Goal: Check status: Check status

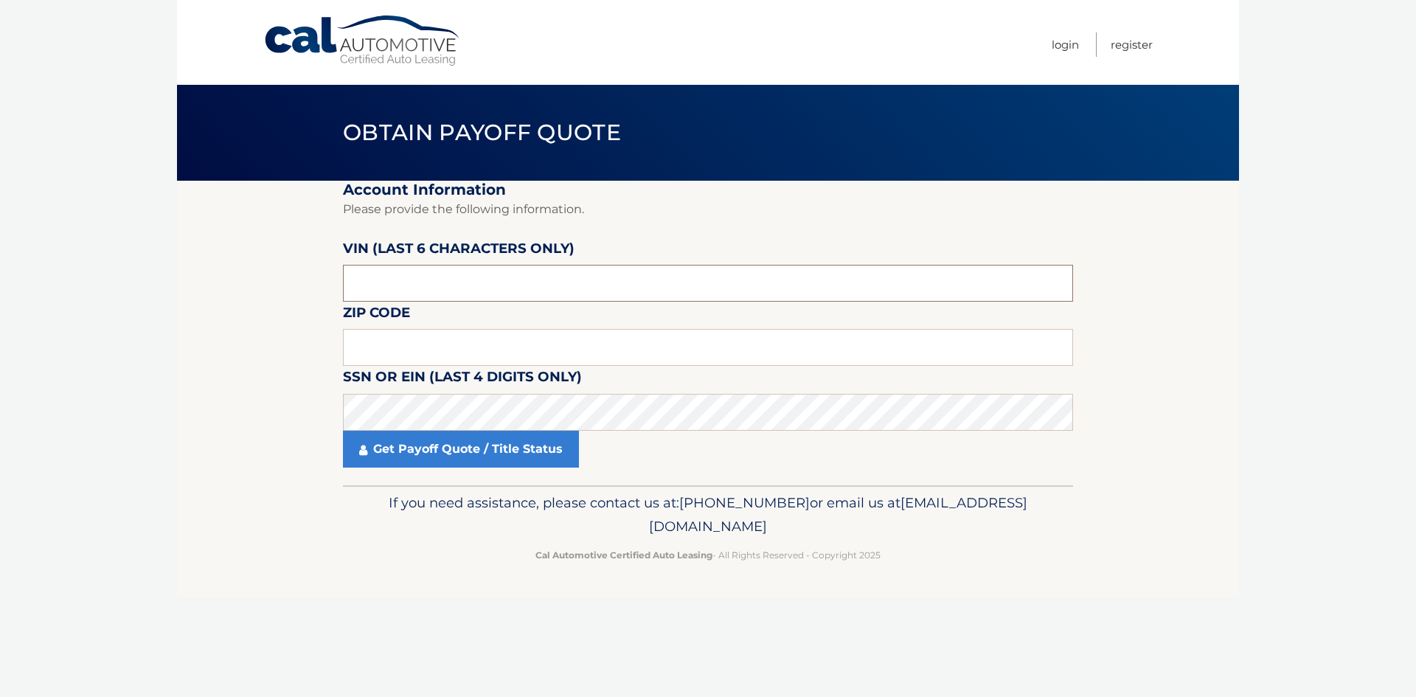
click at [449, 291] on input "text" at bounding box center [708, 283] width 730 height 37
type input "445294"
click at [388, 336] on input "text" at bounding box center [708, 347] width 730 height 37
type input "12550"
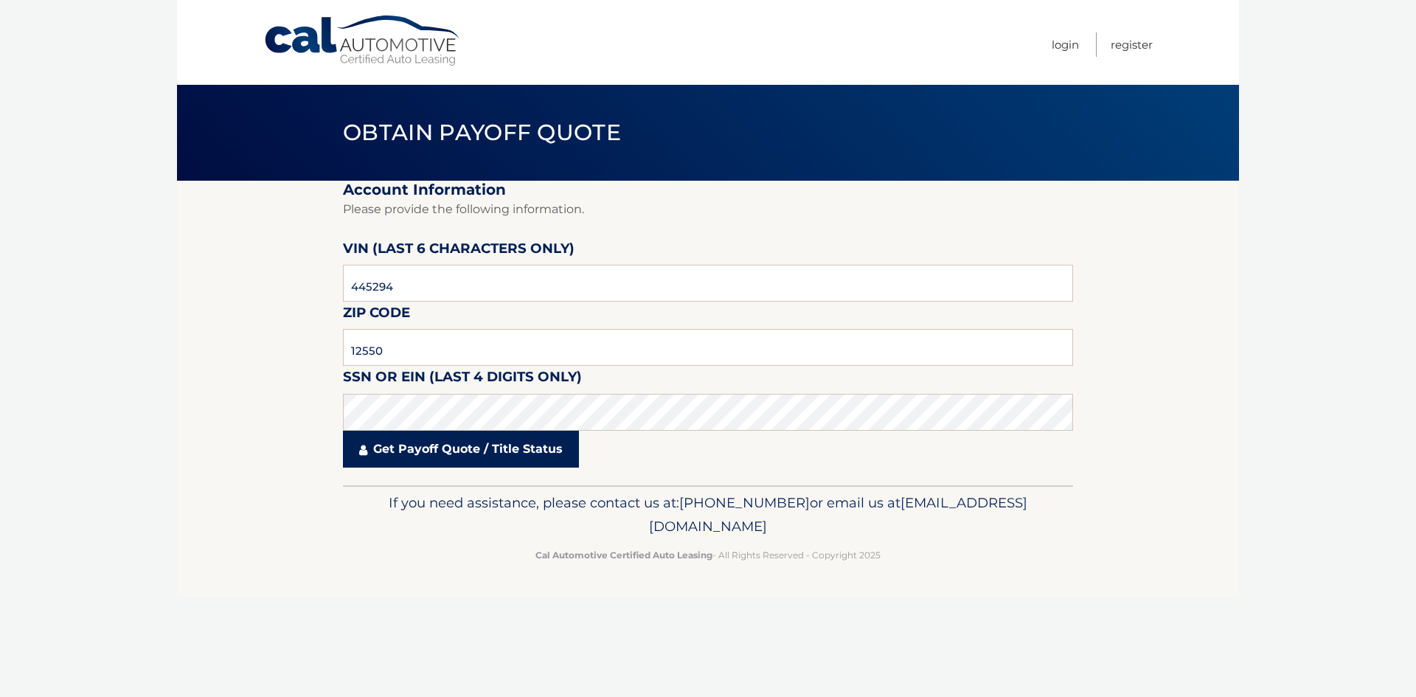
click at [440, 448] on link "Get Payoff Quote / Title Status" at bounding box center [461, 449] width 236 height 37
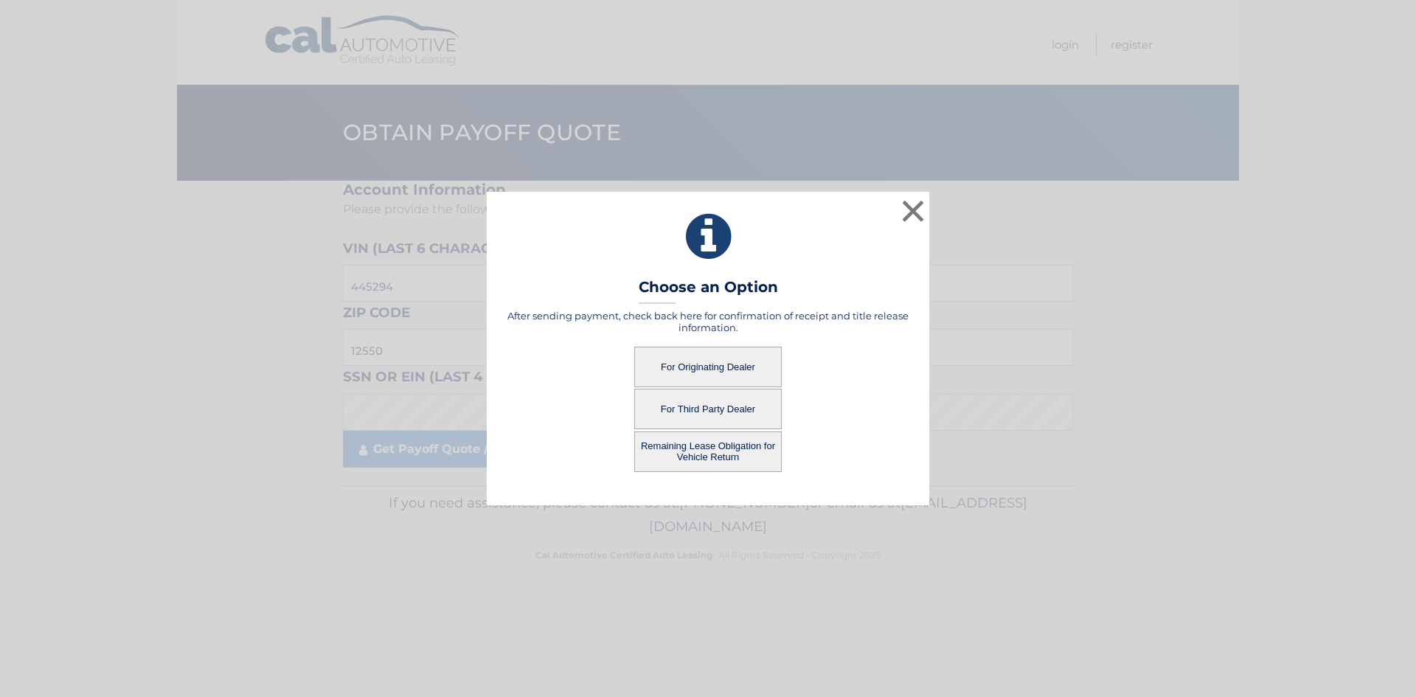
click at [686, 367] on button "For Originating Dealer" at bounding box center [707, 367] width 147 height 41
click at [733, 363] on button "For Originating Dealer" at bounding box center [707, 367] width 147 height 41
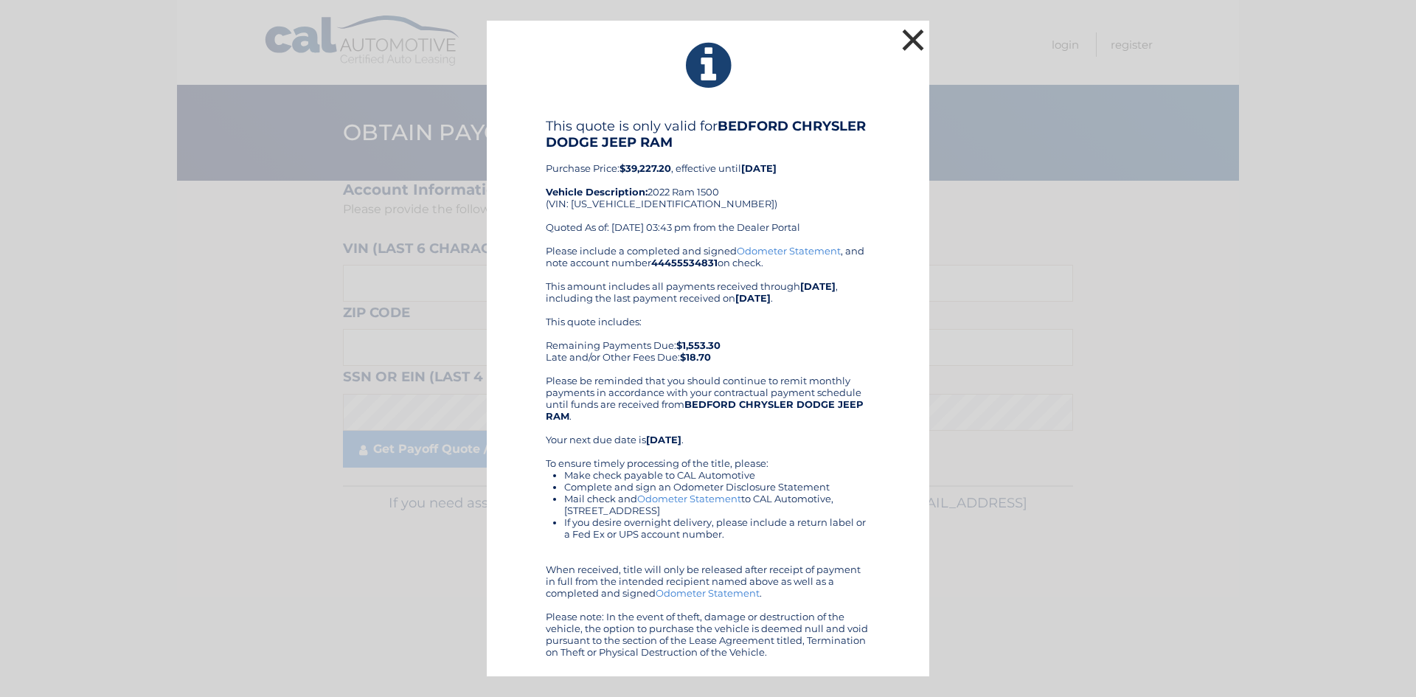
click at [908, 33] on button "×" at bounding box center [912, 39] width 29 height 29
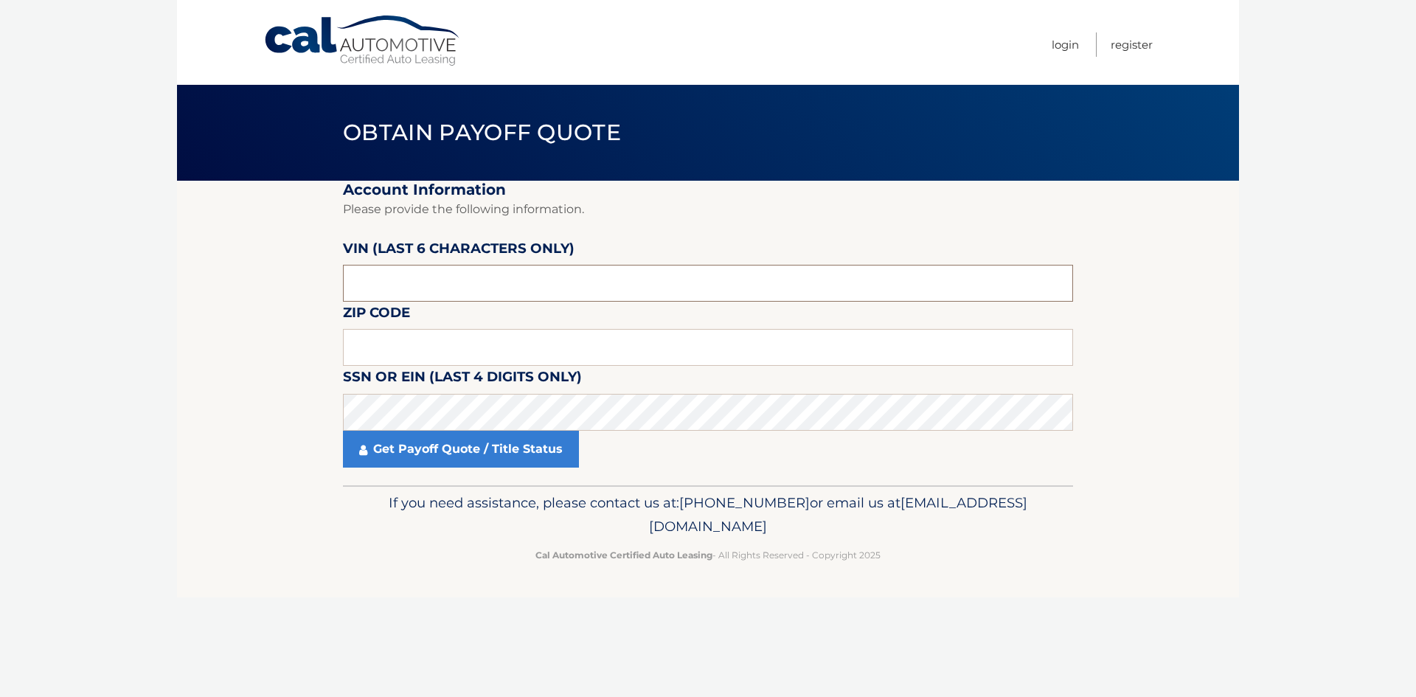
click at [392, 285] on input "text" at bounding box center [708, 283] width 730 height 37
type input "445294"
drag, startPoint x: 394, startPoint y: 338, endPoint x: 358, endPoint y: 339, distance: 36.1
click at [394, 338] on input "text" at bounding box center [708, 347] width 730 height 37
type input "12550"
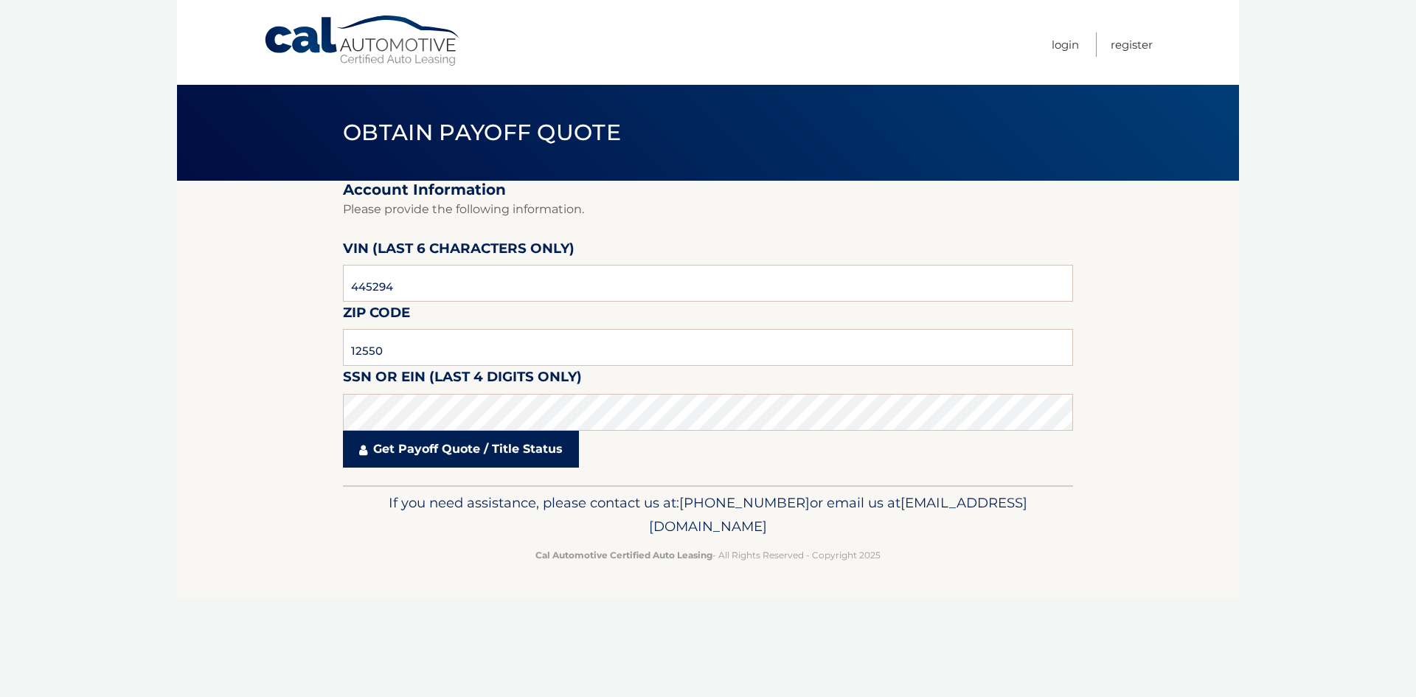
click at [429, 449] on link "Get Payoff Quote / Title Status" at bounding box center [461, 449] width 236 height 37
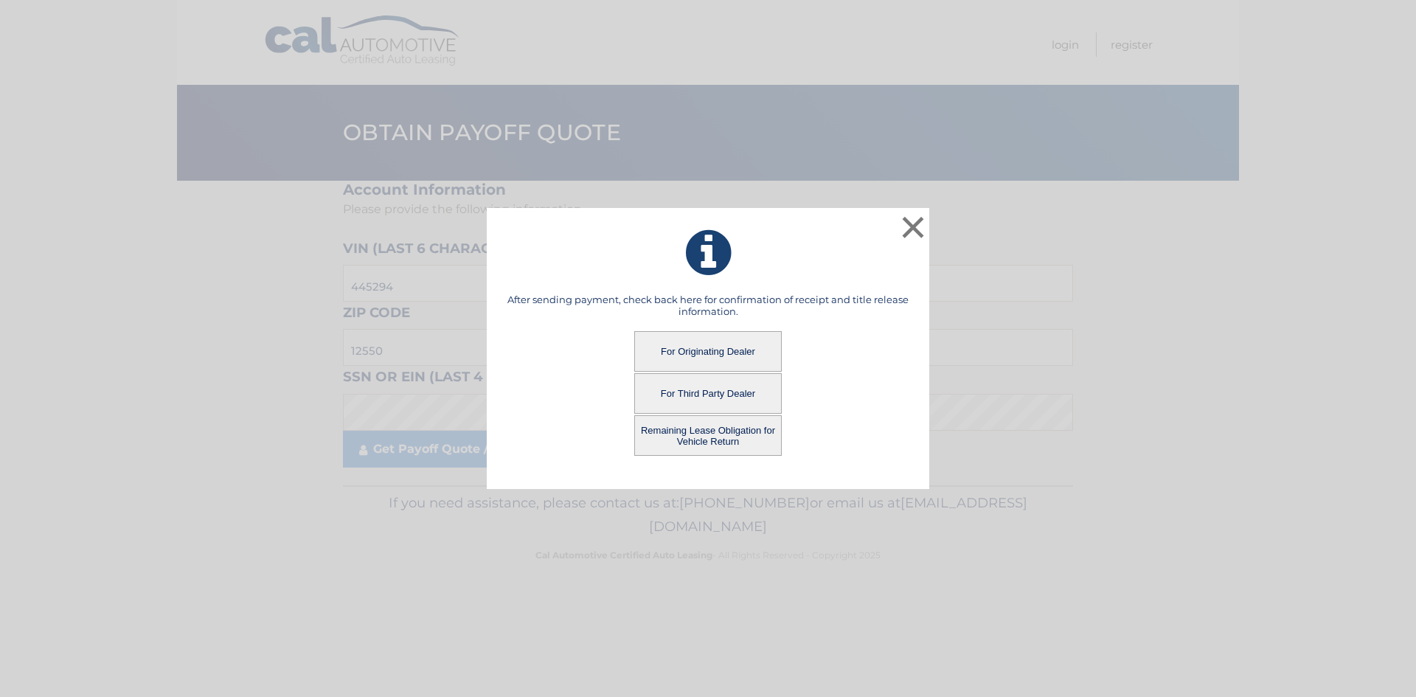
click at [690, 436] on button "Remaining Lease Obligation for Vehicle Return" at bounding box center [707, 435] width 147 height 41
click at [712, 439] on button "Remaining Lease Obligation for Vehicle Return" at bounding box center [707, 435] width 147 height 41
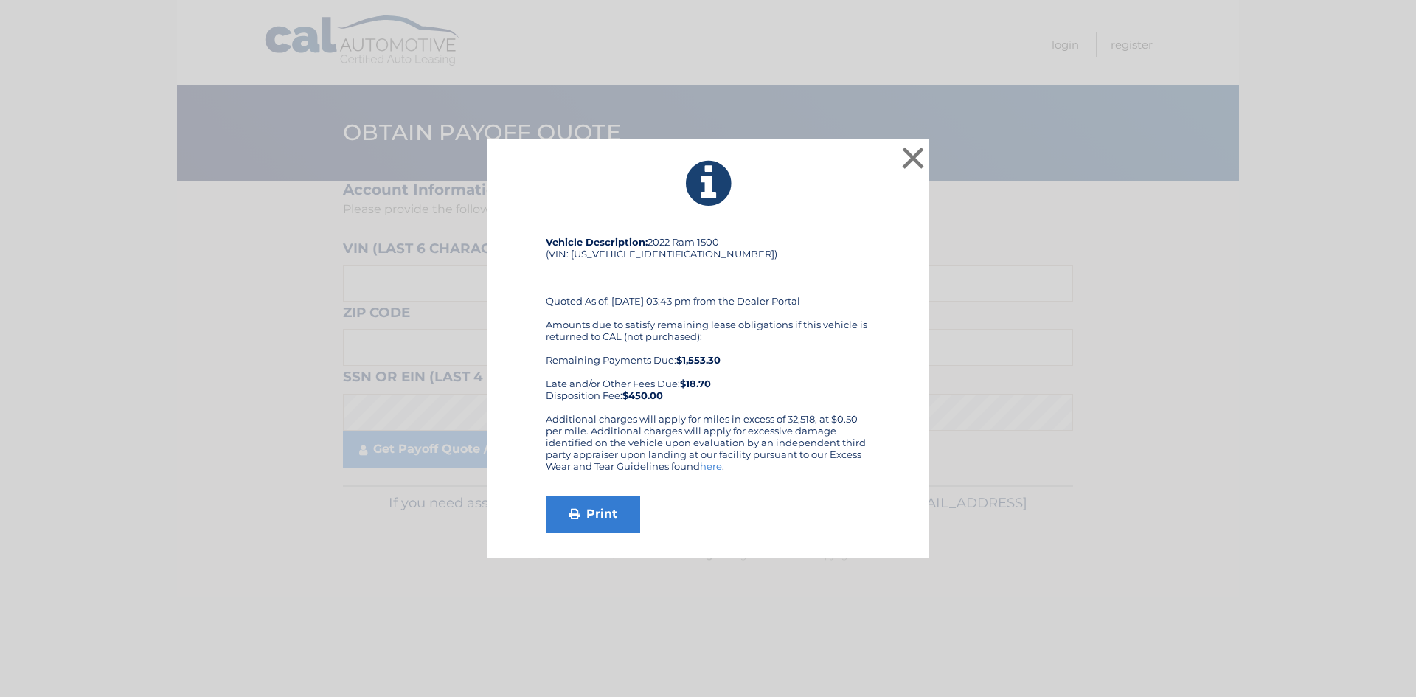
click at [647, 254] on div "Vehicle Description: 2022 Ram 1500 (VIN: [US_VEHICLE_IDENTIFICATION_NUMBER]) Qu…" at bounding box center [708, 324] width 324 height 177
copy div "[US_VEHICLE_IDENTIFICATION_NUMBER]"
